Goal: Find specific page/section: Find specific page/section

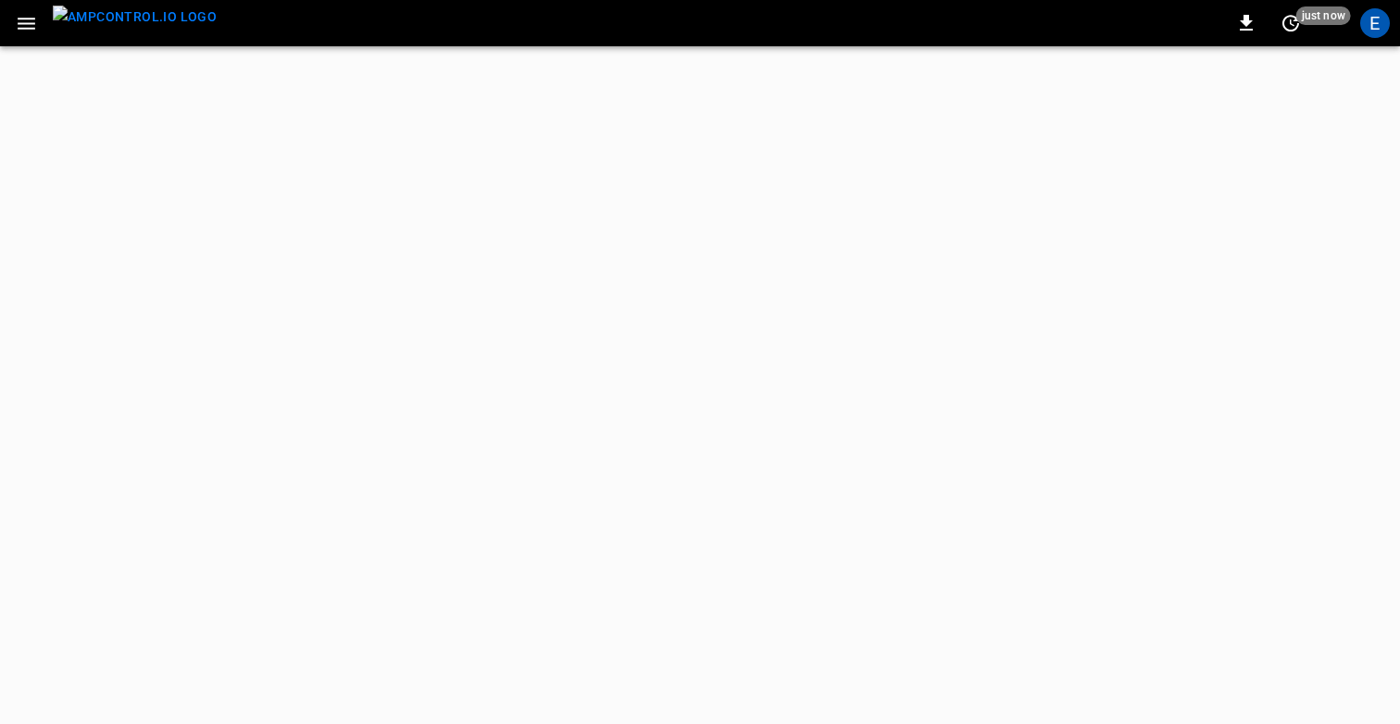
click at [26, 15] on icon "button" at bounding box center [26, 23] width 23 height 23
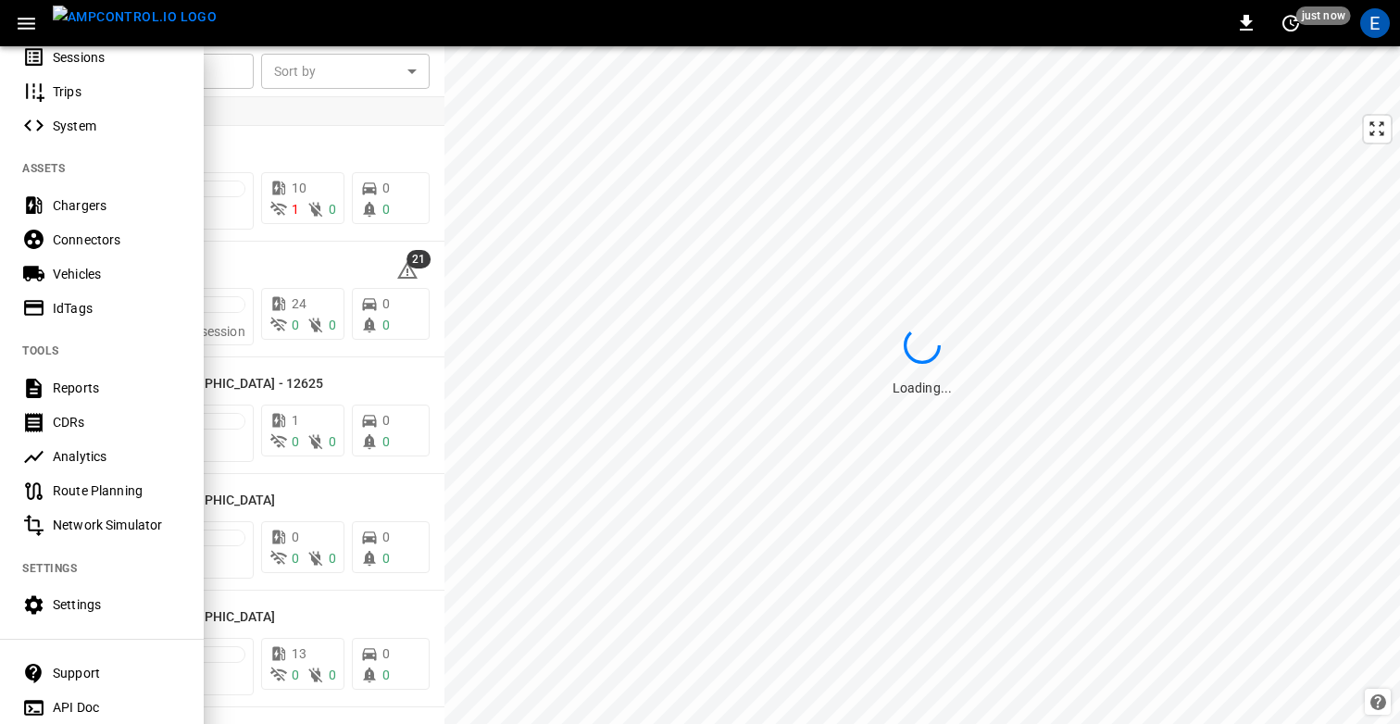
scroll to position [281, 0]
click at [652, 400] on div at bounding box center [700, 362] width 1400 height 724
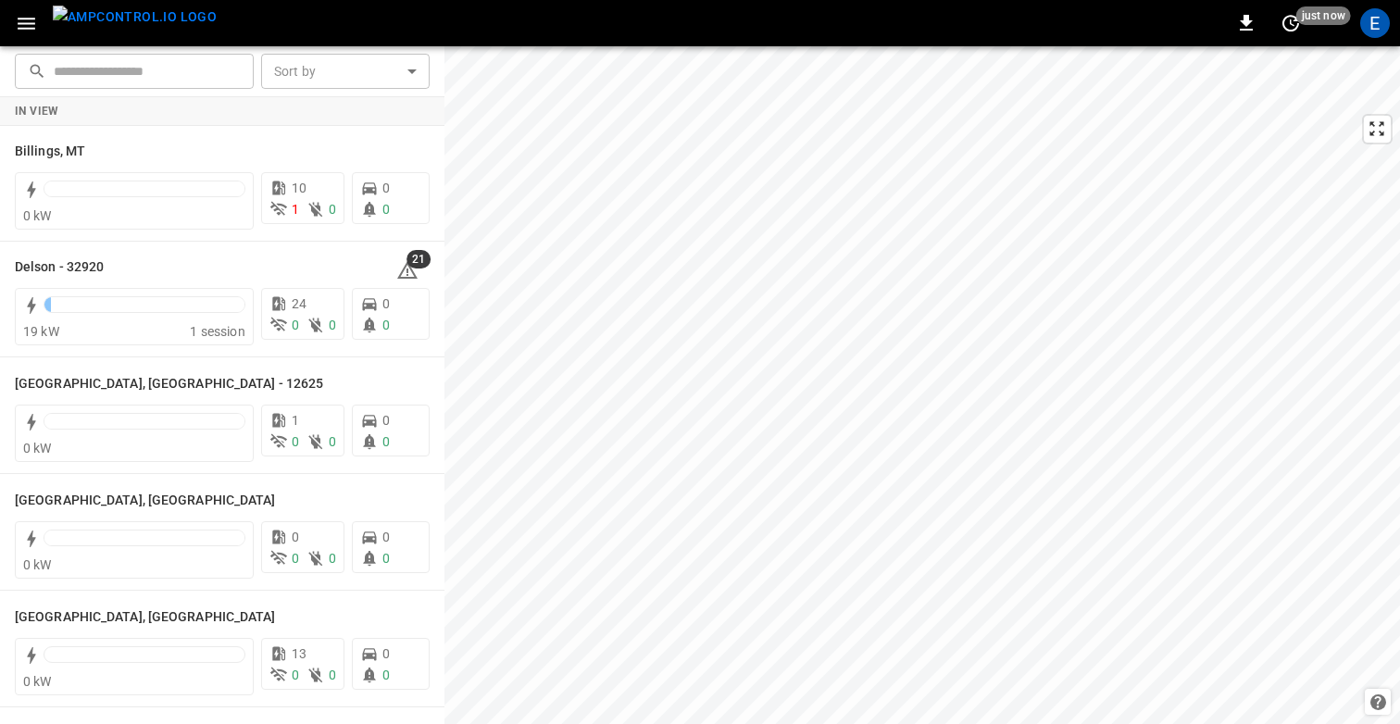
click at [22, 26] on icon "button" at bounding box center [26, 23] width 23 height 23
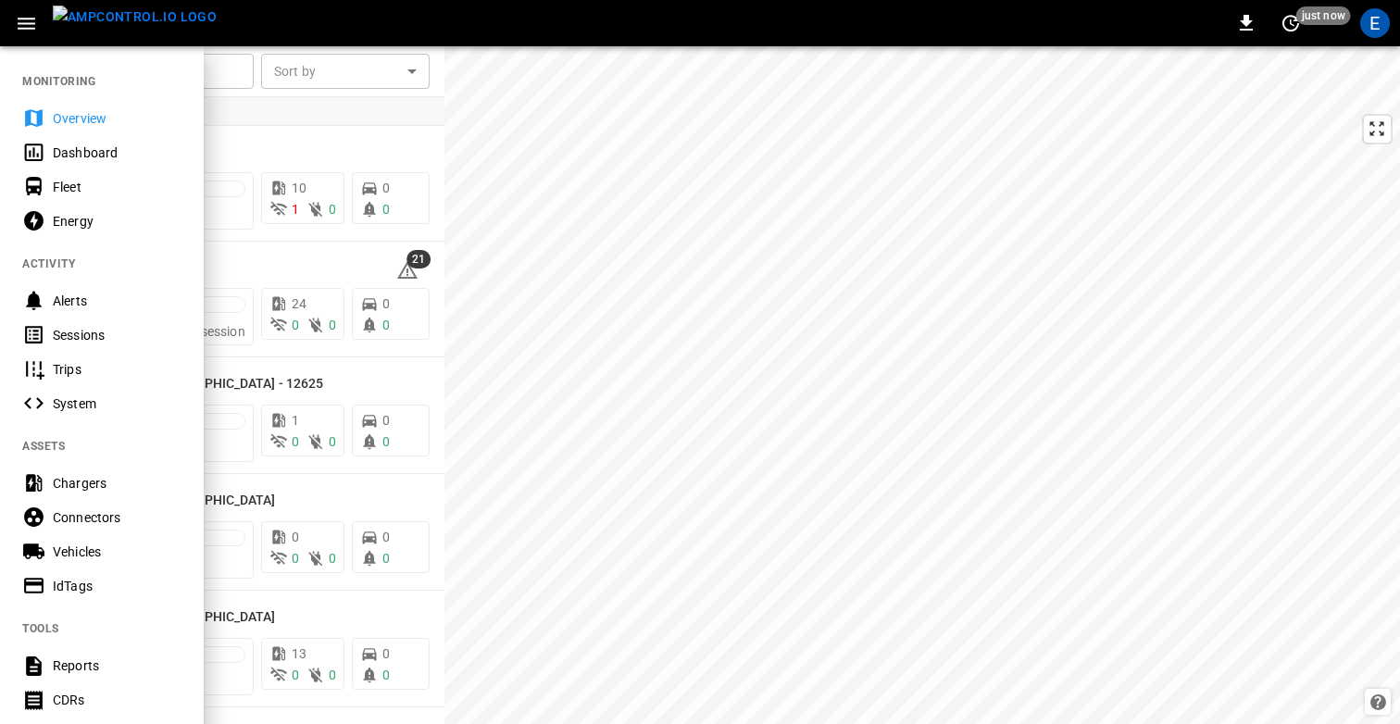
click at [315, 150] on div at bounding box center [700, 362] width 1400 height 724
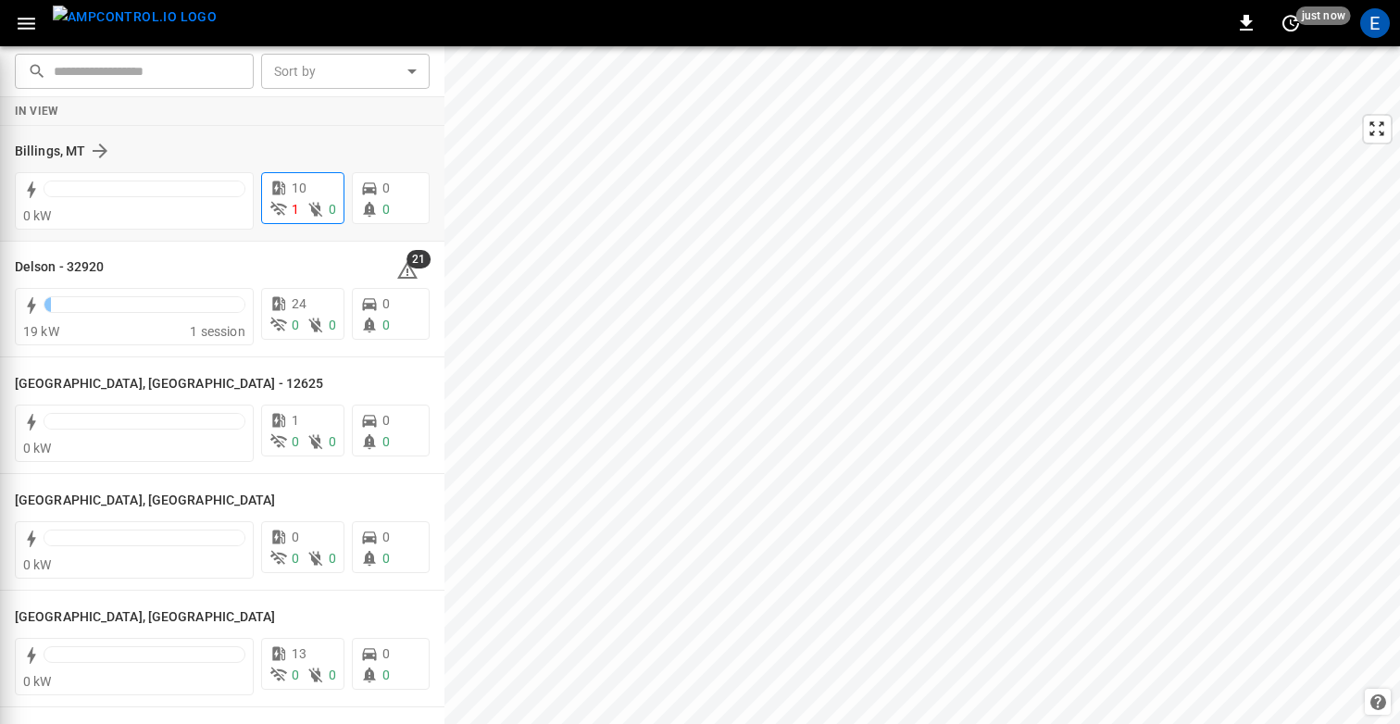
click at [303, 194] on span "10" at bounding box center [299, 188] width 15 height 15
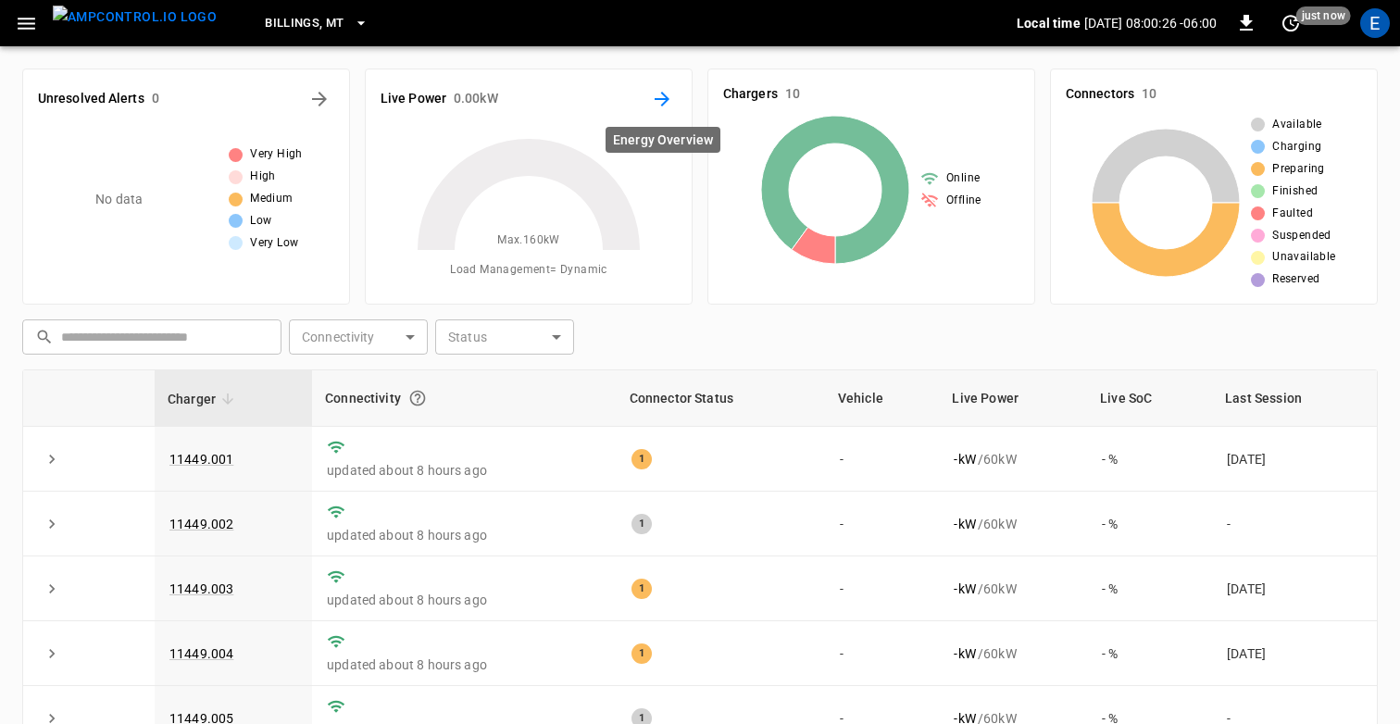
click at [658, 85] on button "Energy Overview" at bounding box center [662, 99] width 30 height 30
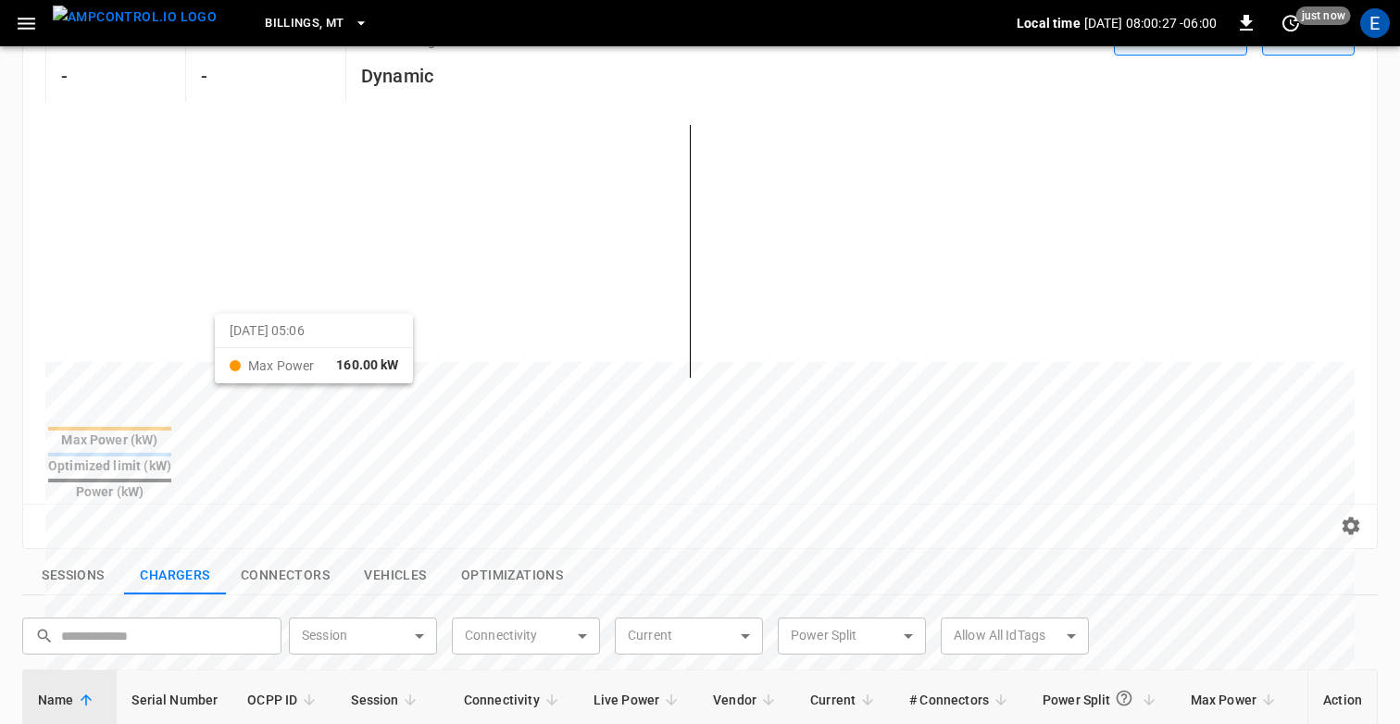
scroll to position [379, 0]
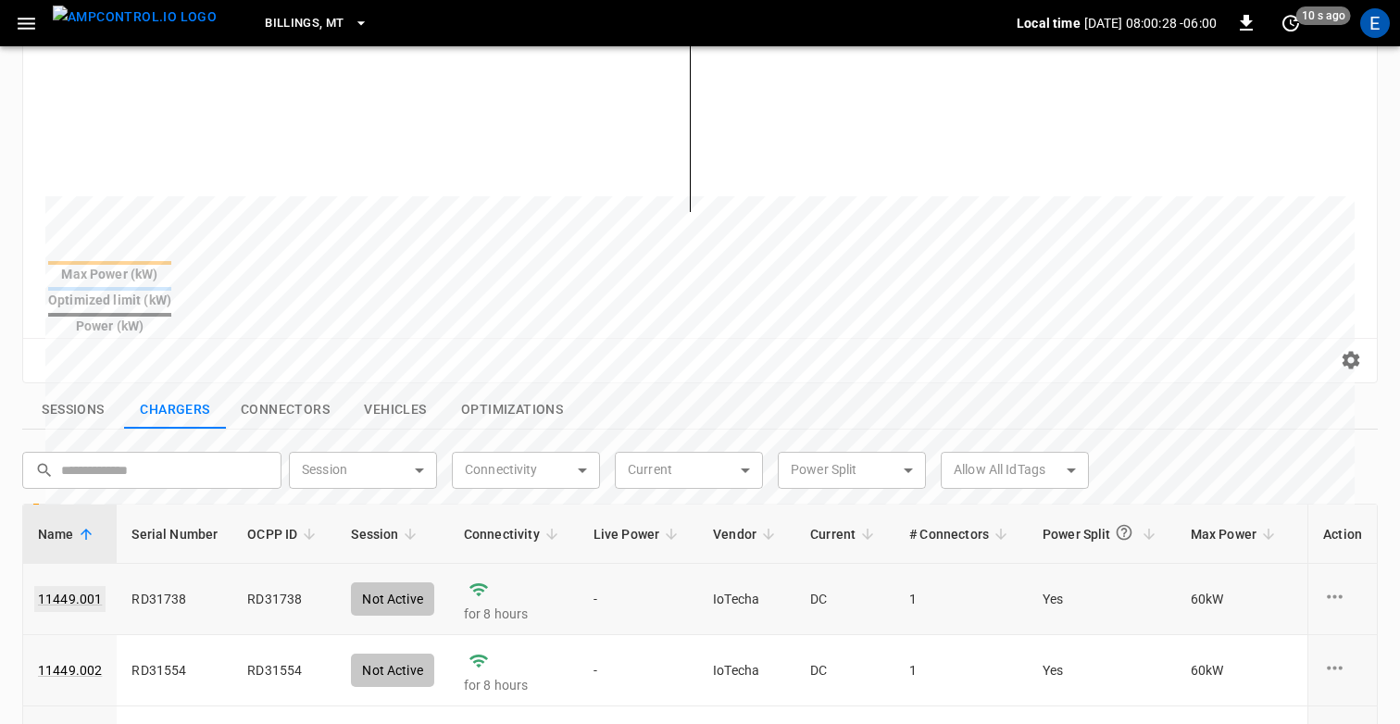
click at [70, 586] on link "11449.001" at bounding box center [69, 599] width 71 height 26
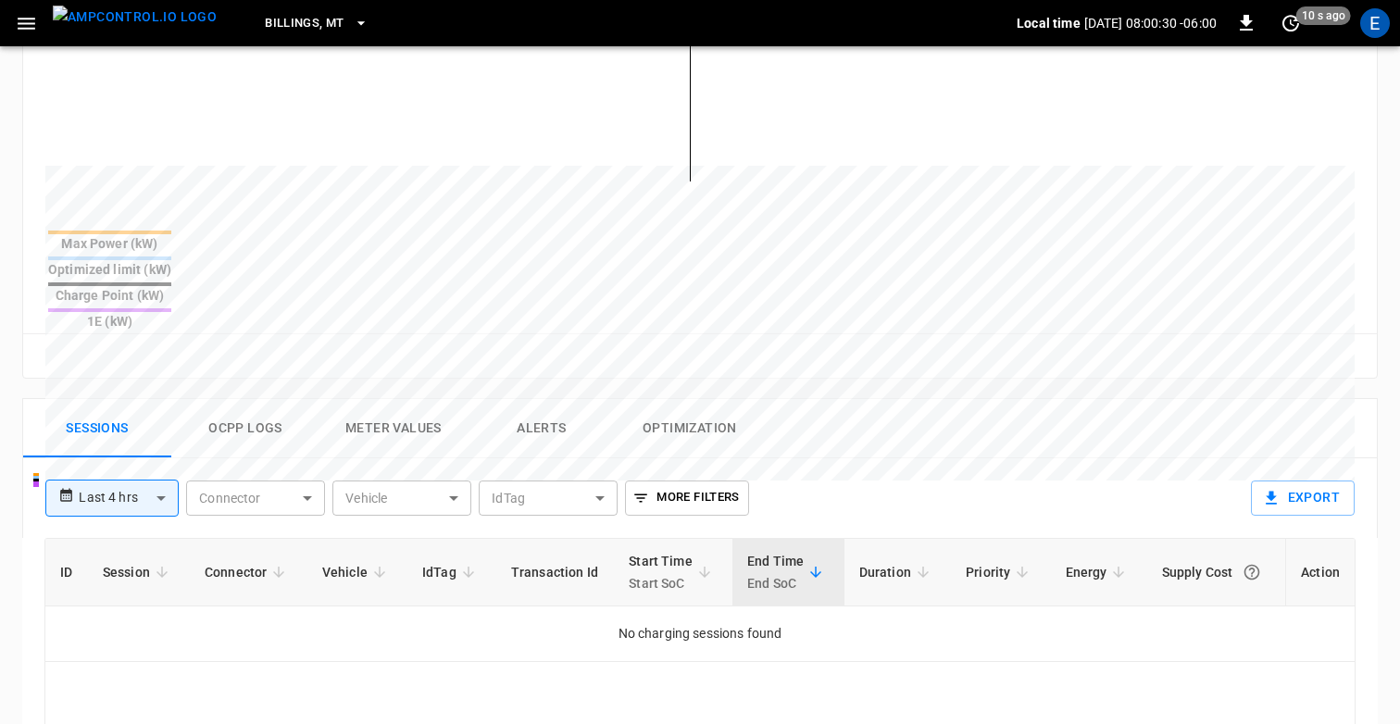
scroll to position [611, 0]
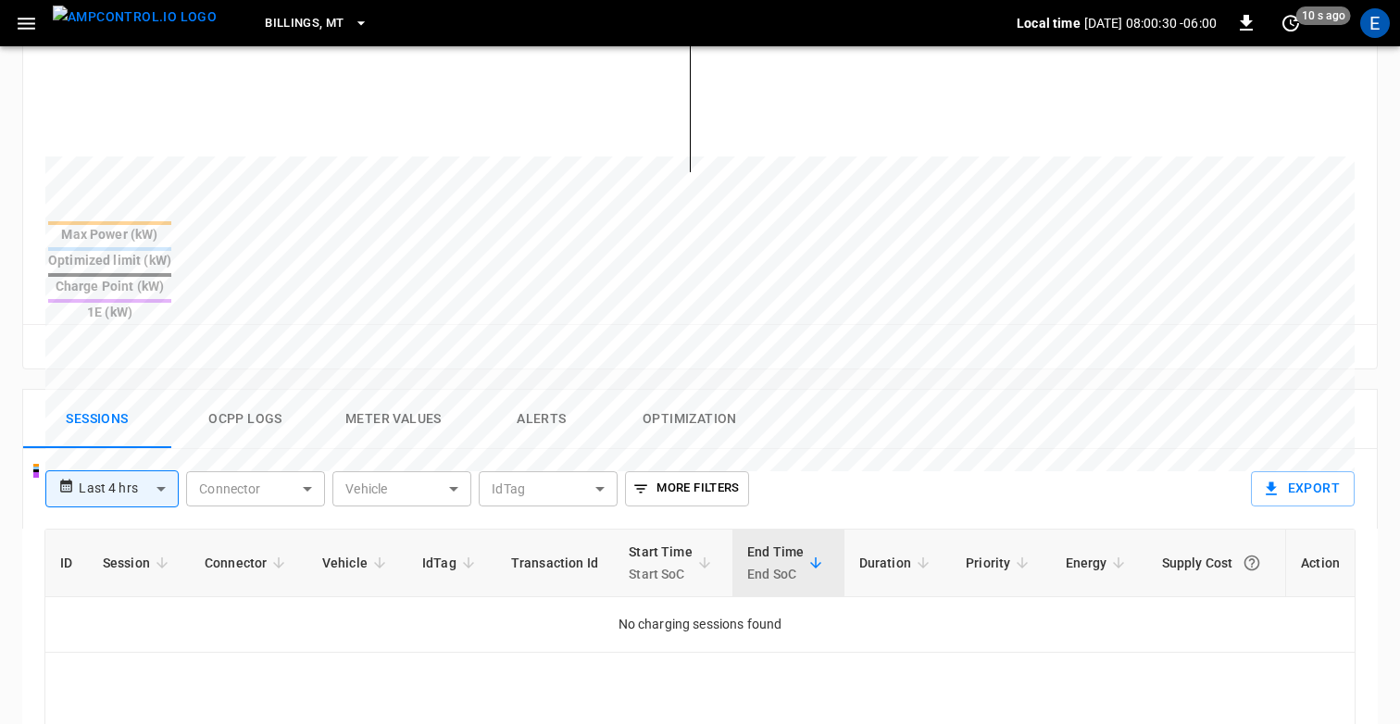
click at [250, 390] on button "Ocpp logs" at bounding box center [245, 419] width 148 height 59
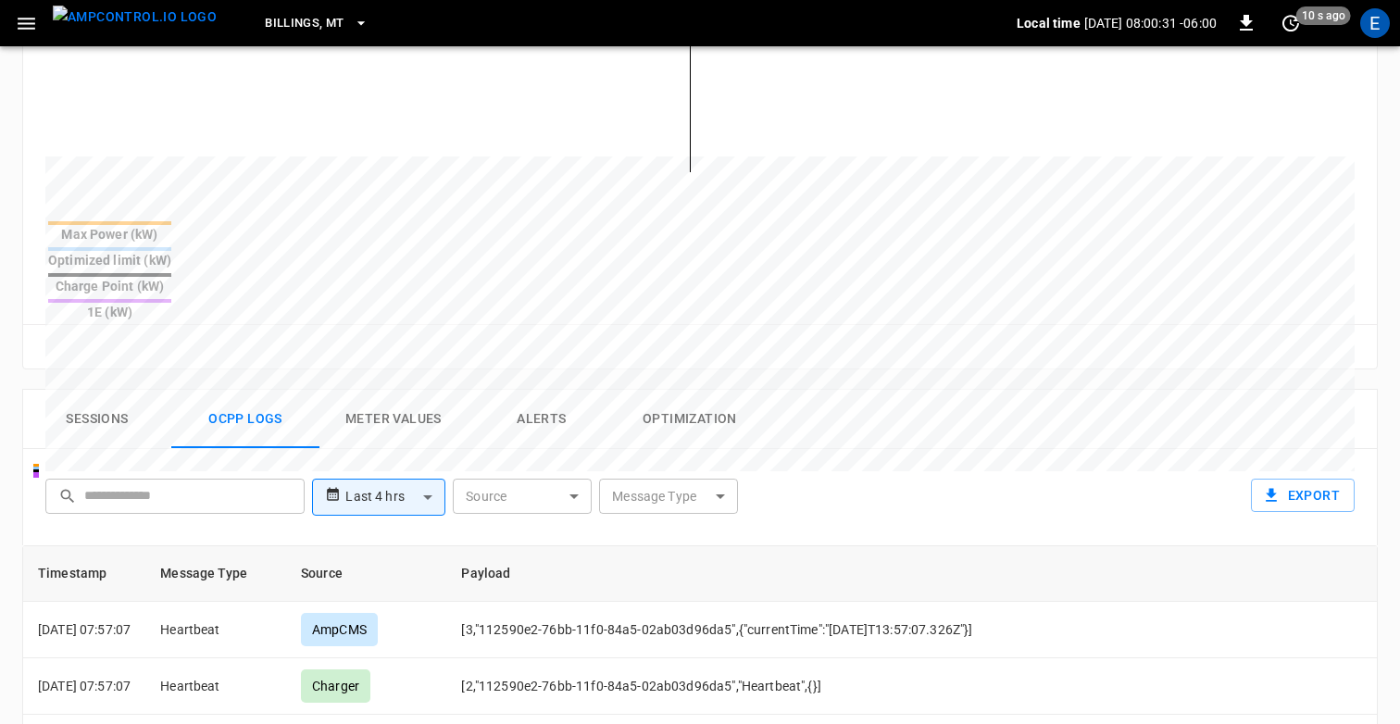
click at [161, 479] on input "text" at bounding box center [187, 496] width 207 height 34
click at [872, 464] on div "**********" at bounding box center [696, 493] width 1317 height 59
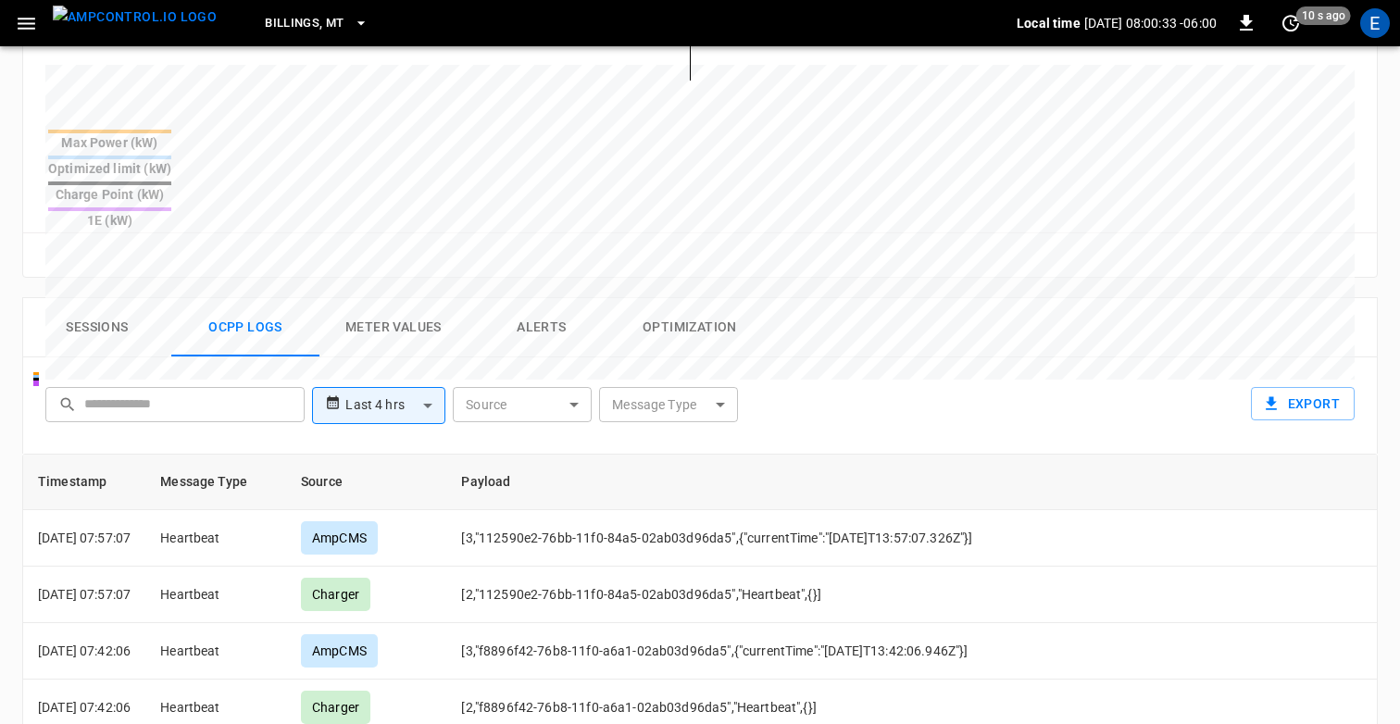
scroll to position [704, 0]
click at [197, 386] on input "text" at bounding box center [187, 403] width 207 height 34
click at [943, 371] on div "**********" at bounding box center [696, 400] width 1317 height 59
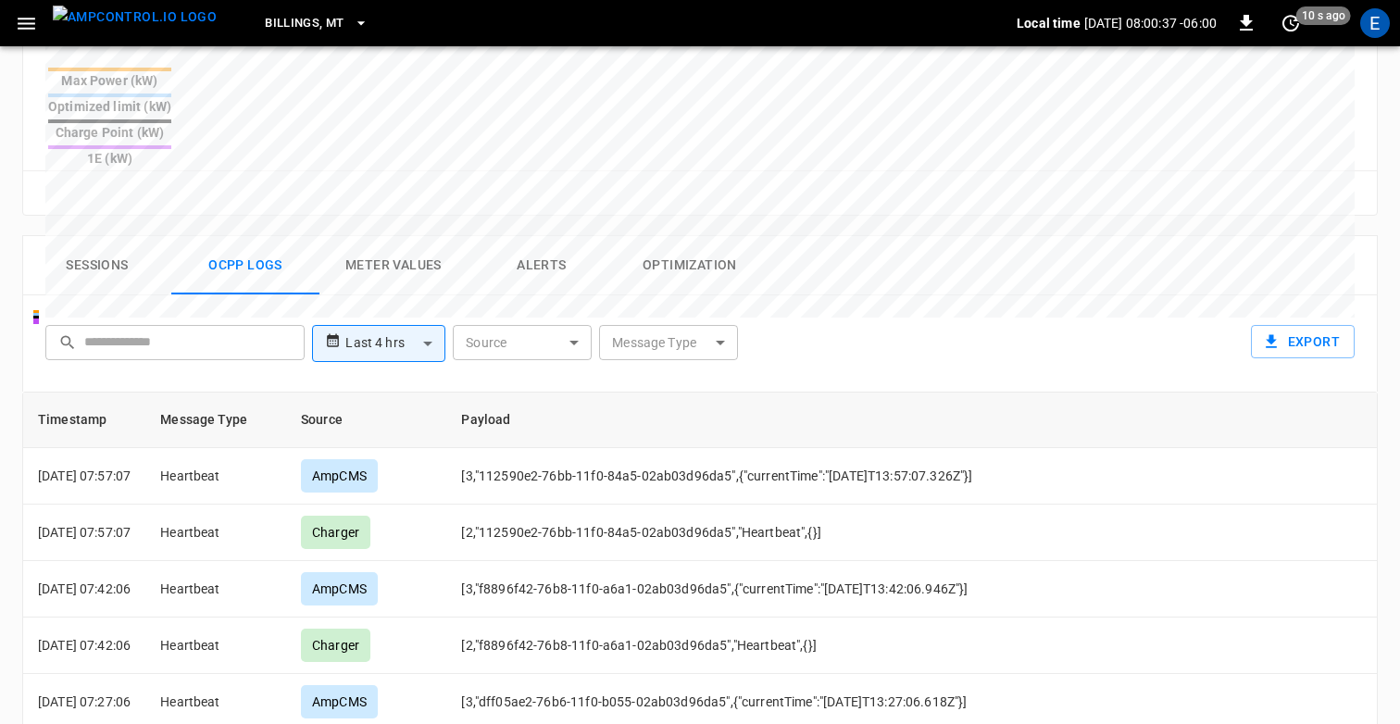
scroll to position [791, 0]
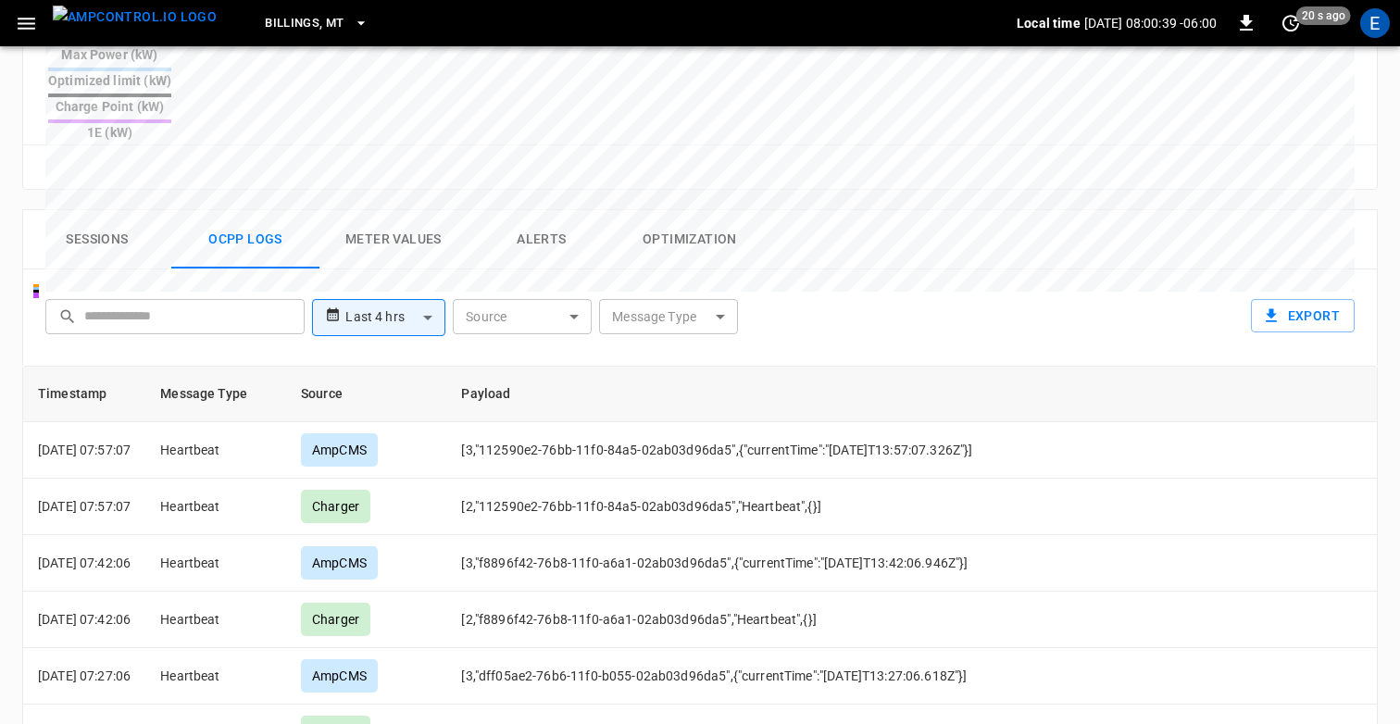
click at [145, 299] on input "text" at bounding box center [187, 316] width 207 height 34
click at [948, 281] on div "**********" at bounding box center [700, 317] width 1356 height 96
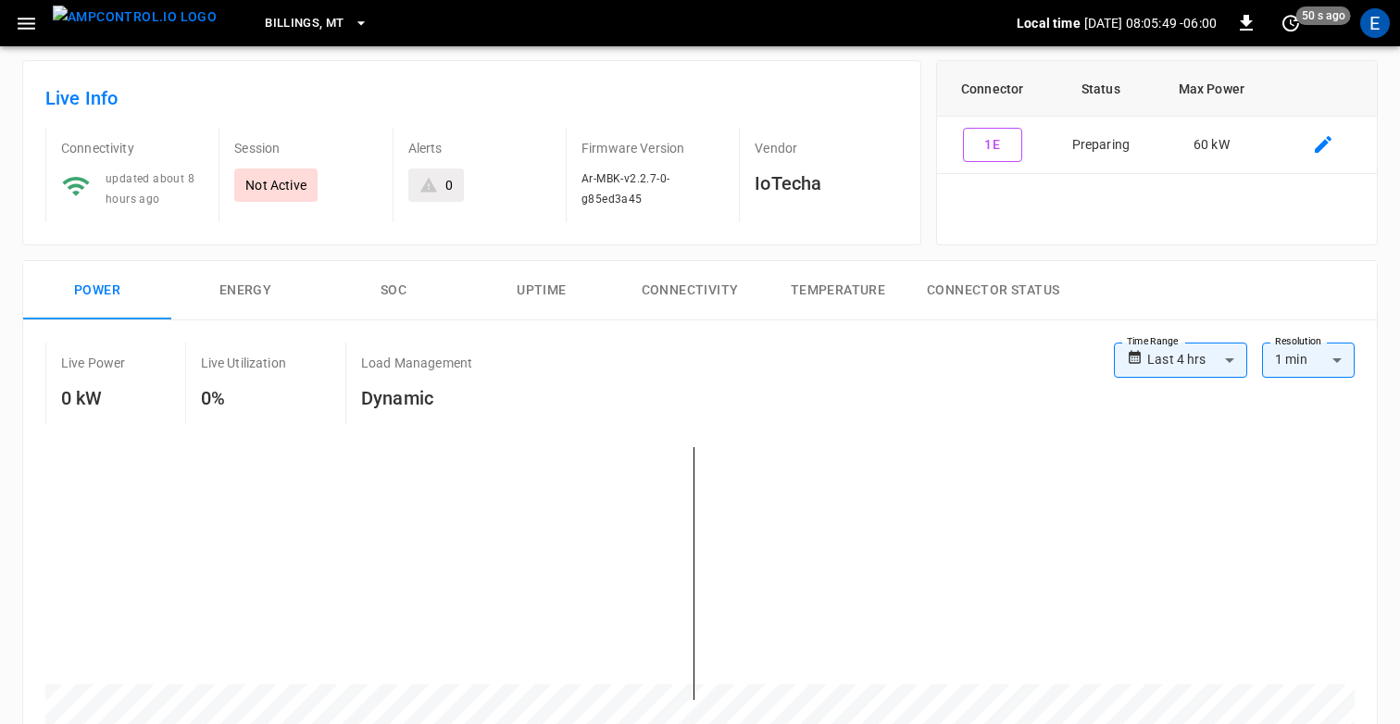
scroll to position [0, 0]
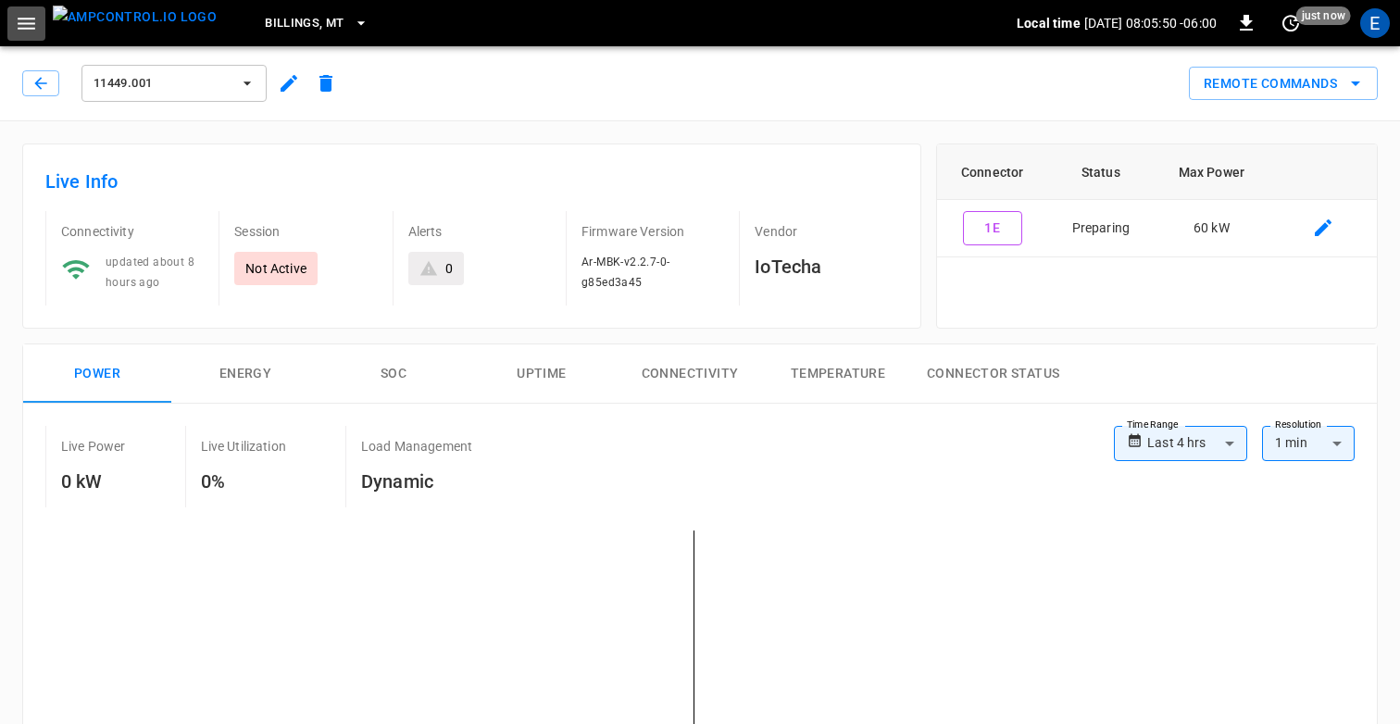
click at [18, 29] on icon "button" at bounding box center [26, 23] width 23 height 23
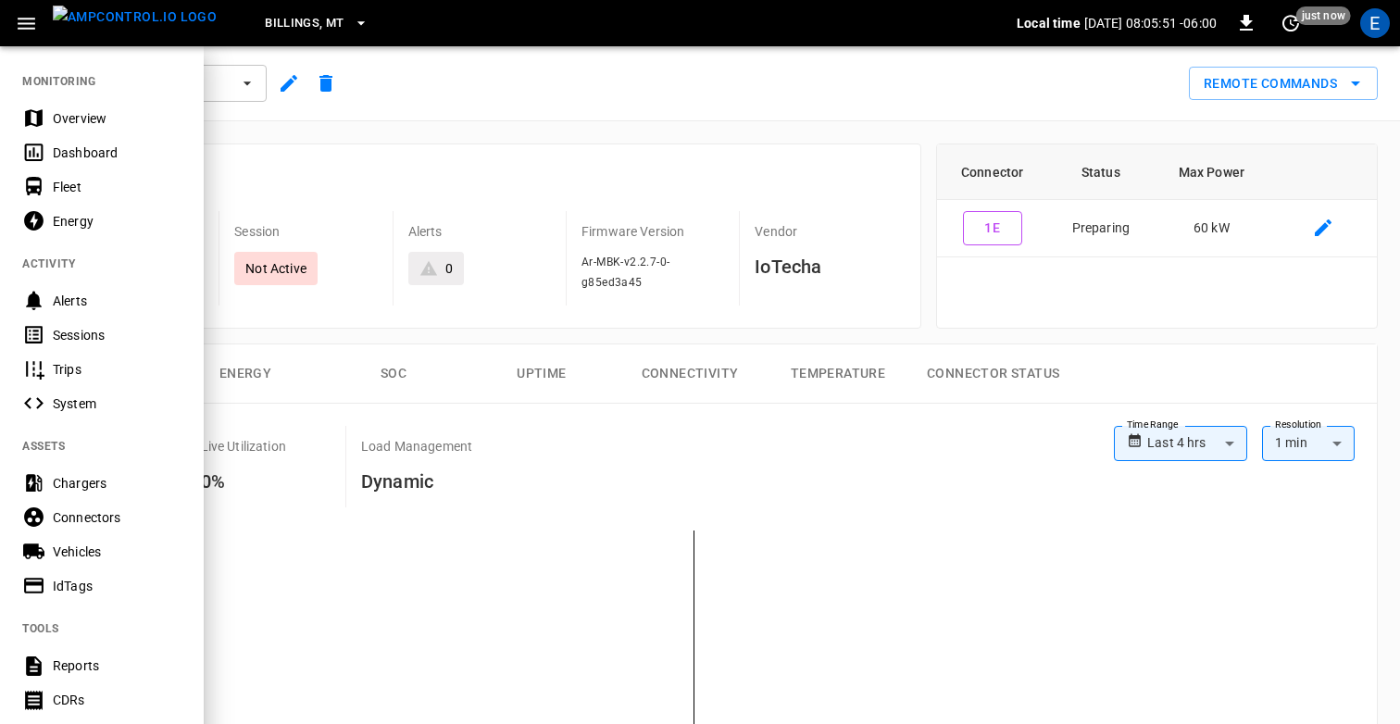
click at [555, 58] on div at bounding box center [700, 362] width 1400 height 724
